Goal: Answer question/provide support: Share knowledge or assist other users

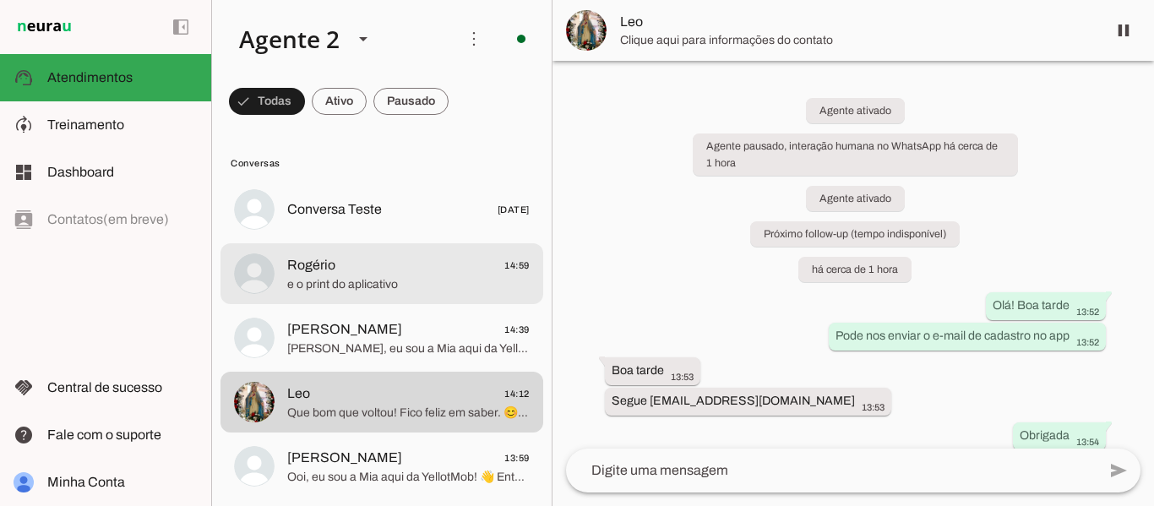
click at [360, 255] on span "Rogério 14:59" at bounding box center [408, 265] width 242 height 21
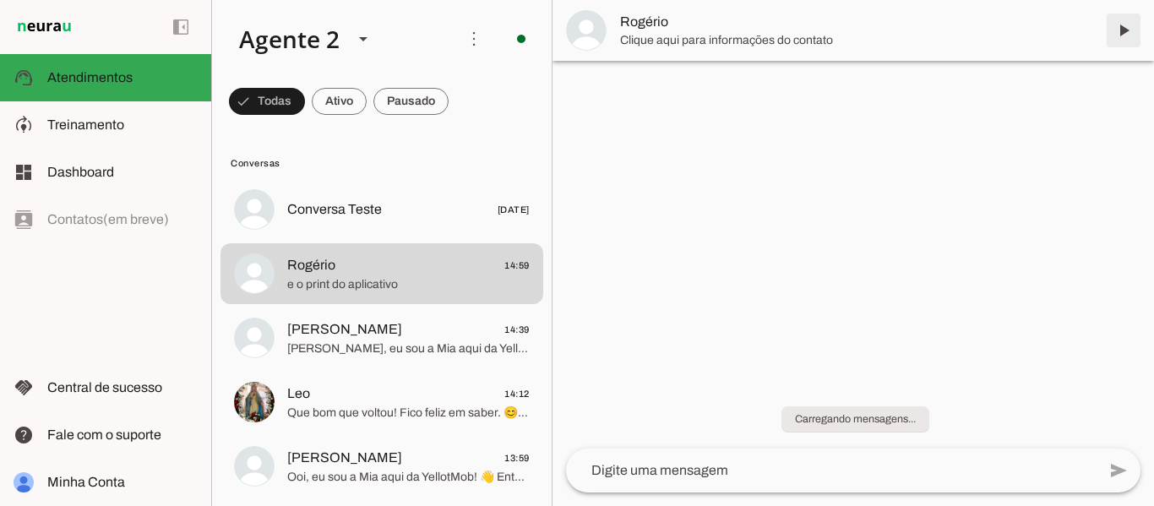
click at [1121, 27] on span at bounding box center [1123, 30] width 41 height 41
